Goal: Task Accomplishment & Management: Use online tool/utility

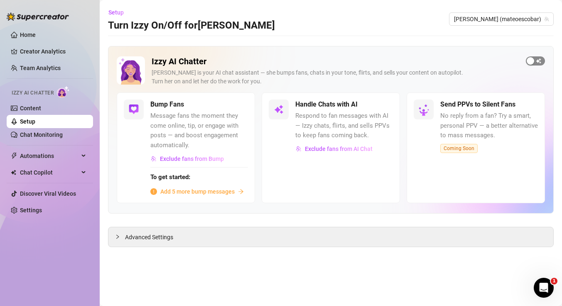
click at [535, 61] on span "button" at bounding box center [534, 60] width 19 height 9
click at [376, 100] on span "button" at bounding box center [383, 104] width 18 height 9
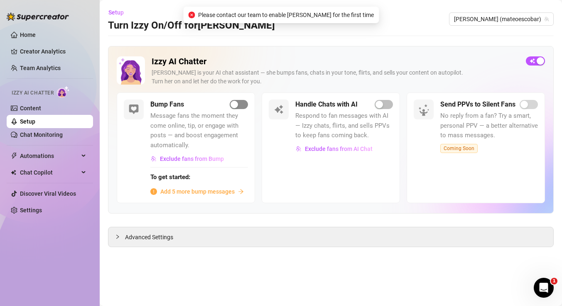
click at [240, 103] on span "button" at bounding box center [239, 104] width 18 height 9
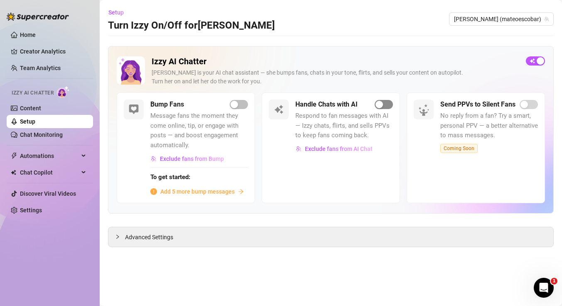
click at [378, 106] on div "button" at bounding box center [378, 104] width 7 height 7
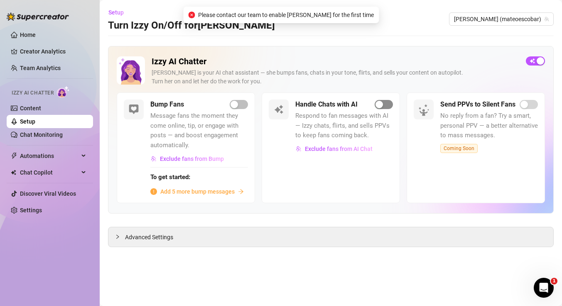
click at [378, 105] on div "button" at bounding box center [378, 104] width 7 height 7
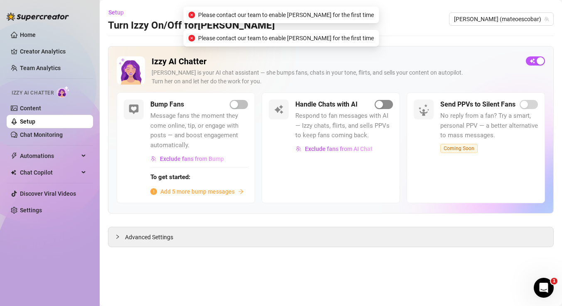
click at [378, 105] on div "button" at bounding box center [378, 104] width 7 height 7
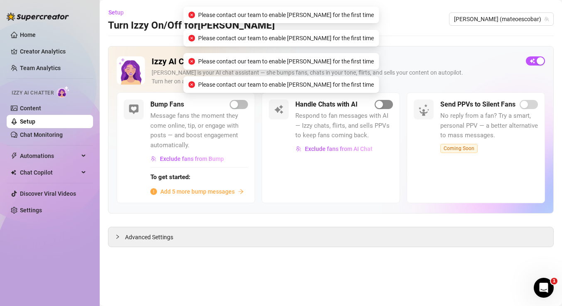
click at [378, 105] on div "button" at bounding box center [378, 104] width 7 height 7
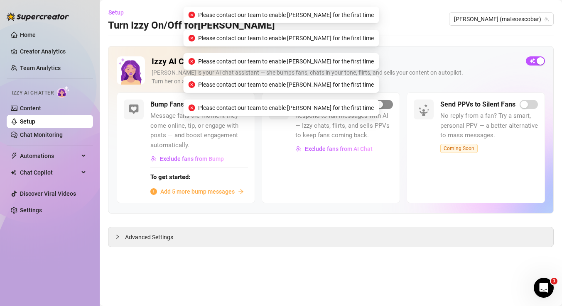
click at [378, 105] on div "button" at bounding box center [378, 104] width 7 height 7
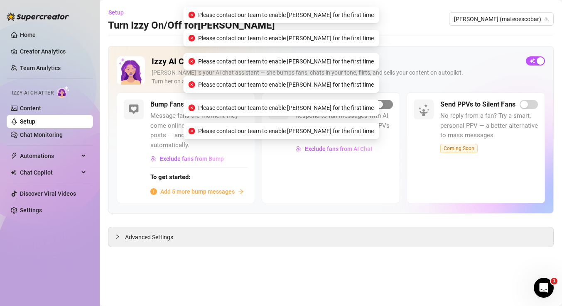
click at [378, 105] on div "button" at bounding box center [378, 104] width 7 height 7
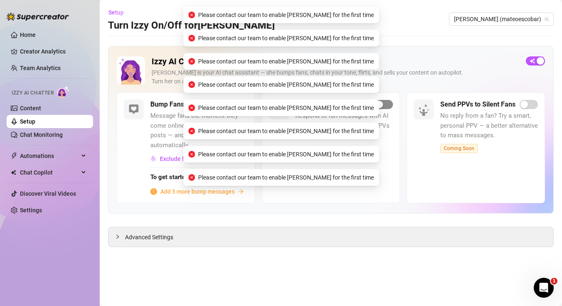
click at [378, 105] on div "button" at bounding box center [378, 104] width 7 height 7
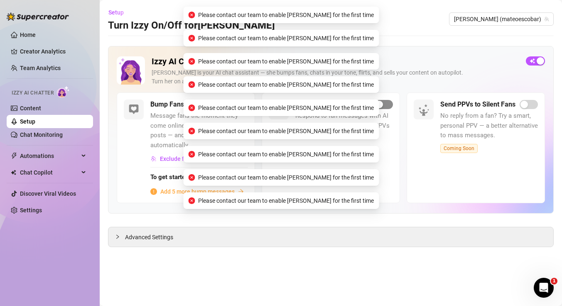
click at [378, 105] on div "button" at bounding box center [378, 104] width 7 height 7
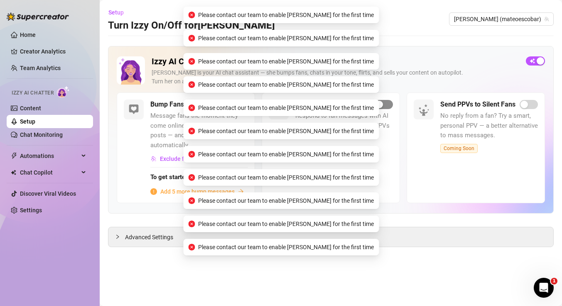
click at [378, 105] on div "button" at bounding box center [378, 104] width 7 height 7
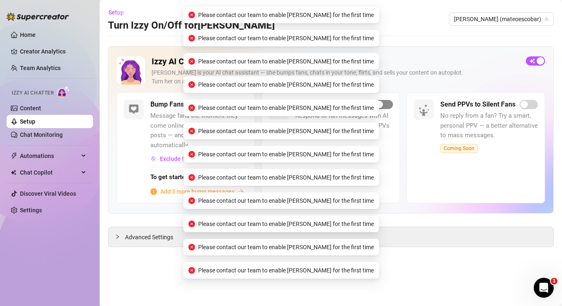
click at [378, 105] on div "button" at bounding box center [378, 104] width 7 height 7
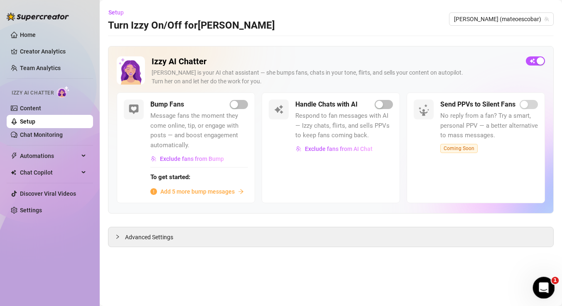
click at [537, 281] on div "Open Intercom Messenger" at bounding box center [541, 286] width 27 height 27
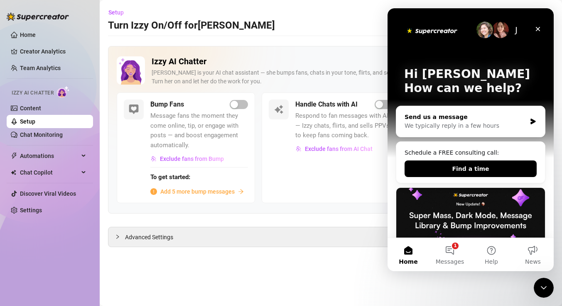
click at [467, 129] on div "We typically reply in a few hours" at bounding box center [465, 126] width 122 height 9
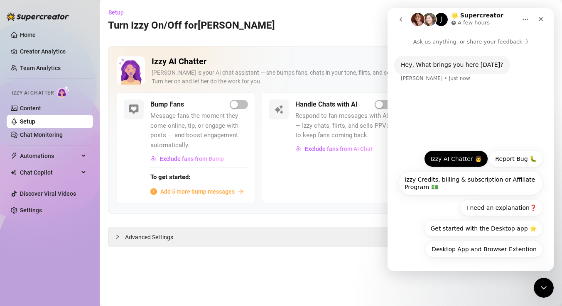
click at [459, 159] on button "Izzy AI Chatter 👩" at bounding box center [456, 159] width 64 height 17
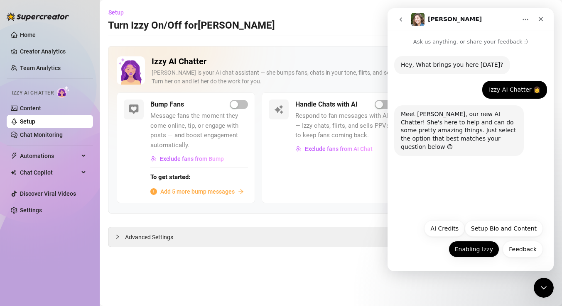
click at [464, 252] on button "Enabling Izzy" at bounding box center [473, 249] width 51 height 17
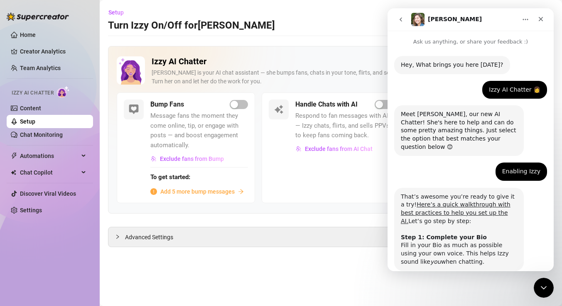
scroll to position [37, 0]
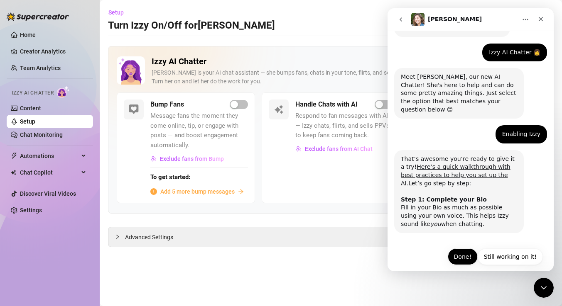
click at [464, 249] on button "Done!" at bounding box center [462, 257] width 30 height 17
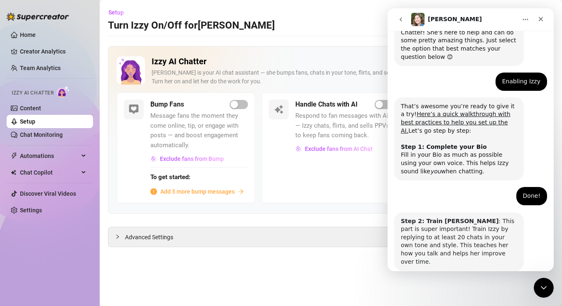
scroll to position [120, 0]
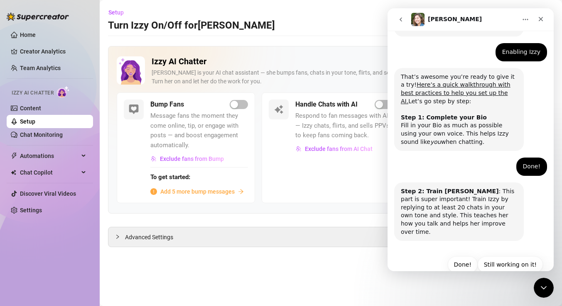
click at [464, 256] on button "Done!" at bounding box center [462, 264] width 30 height 17
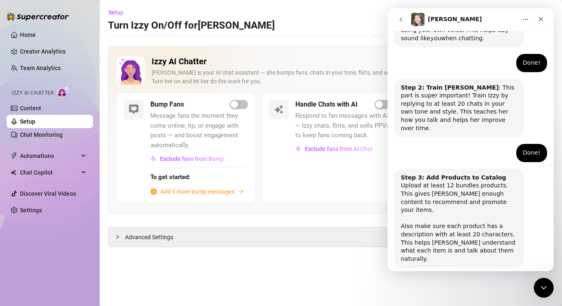
scroll to position [234, 0]
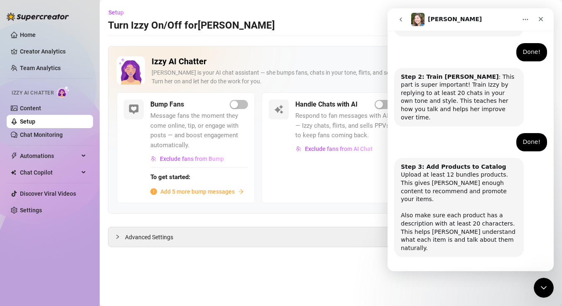
click at [464, 273] on button "Done!" at bounding box center [462, 281] width 30 height 17
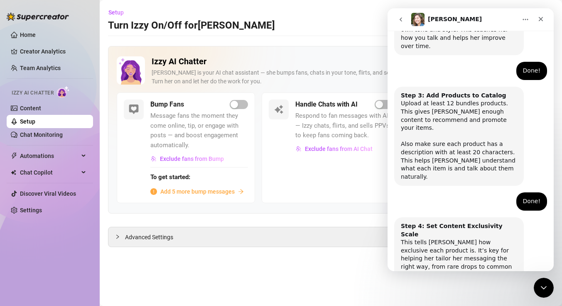
scroll to position [316, 0]
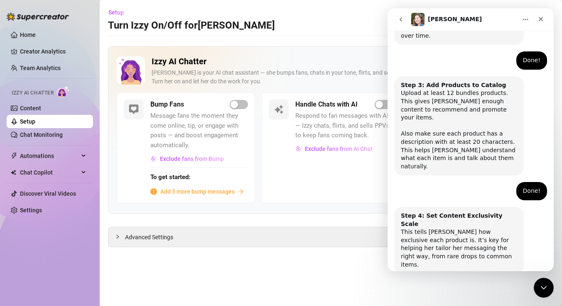
click at [464, 289] on button "Done!" at bounding box center [462, 297] width 30 height 17
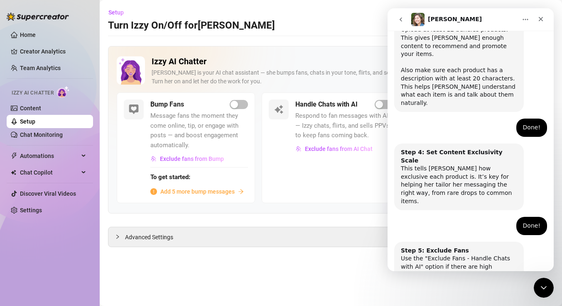
scroll to position [390, 0]
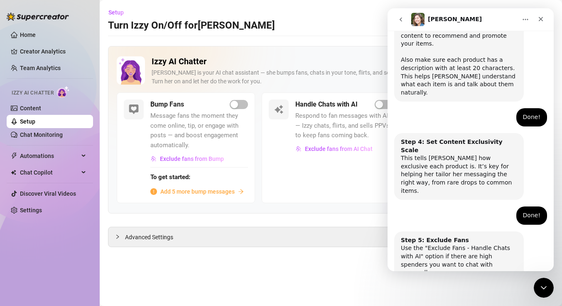
click at [464, 298] on button "Done!" at bounding box center [462, 306] width 30 height 17
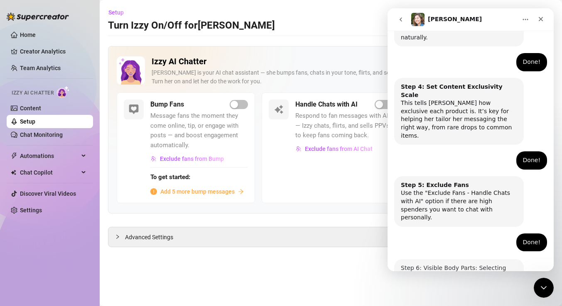
scroll to position [464, 0]
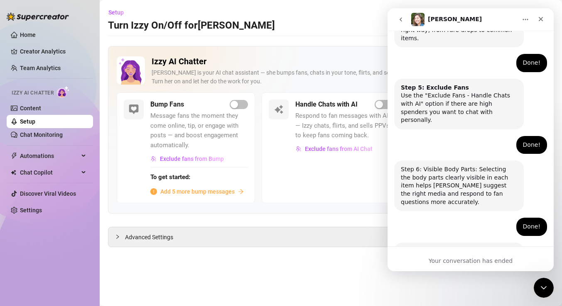
scroll to position [550, 0]
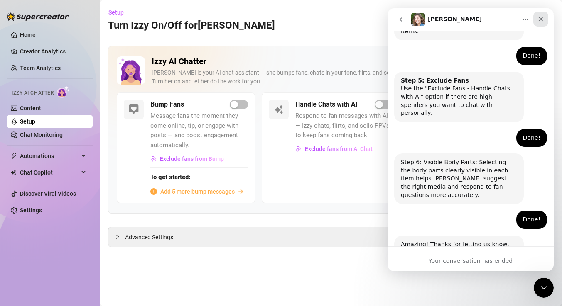
click at [543, 22] on icon "Close" at bounding box center [540, 19] width 7 height 7
